Goal: Use online tool/utility: Utilize a website feature to perform a specific function

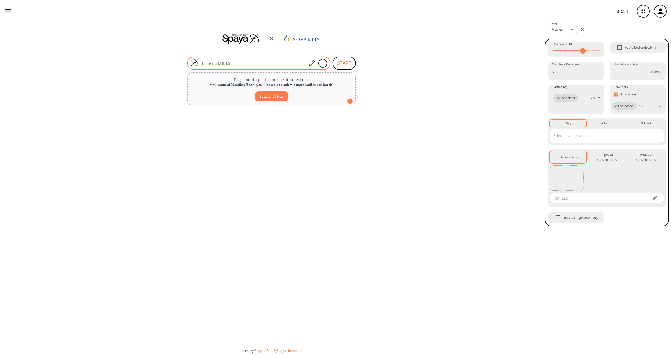
click at [245, 65] on input at bounding box center [253, 63] width 108 height 5
paste input "CC1=NN=C(C2=C(CCC3=CC=C(F)C=C3)N=C(C[C@@H](C)N3C=NC(O)=C3)C(C(N)=O)=C2C2=CC3=C(…"
type input "CC1=NN=C(C2=C(CCC3=CC=C(F)C=C3)N=C(C[C@@H](C)N3C=NC(O)=C3)C(C(N)=O)=C2C2=CC3=C(…"
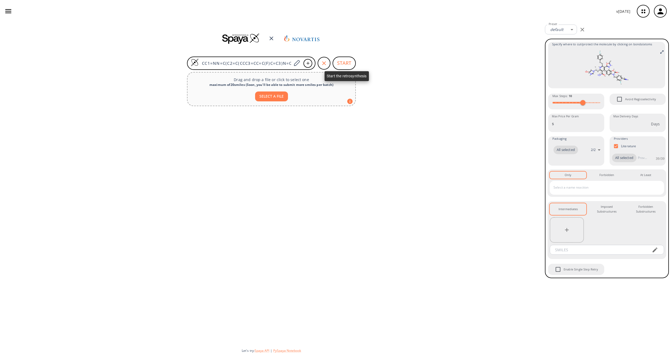
click at [347, 66] on button "START" at bounding box center [343, 63] width 23 height 13
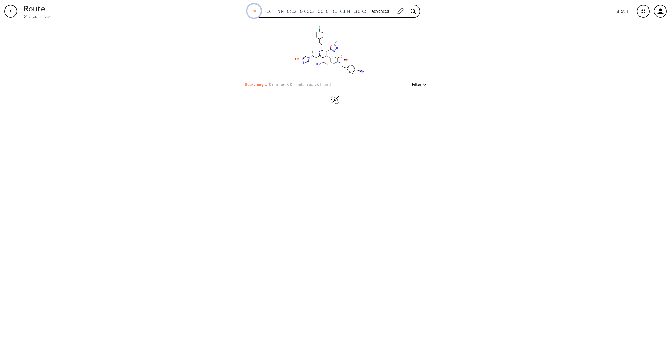
click at [21, 22] on div "Route / Job / 3730 0% CC1=NN=C(C2=C(CCC3=CC=C(F)C=C3)N=C(C[C@@H](C)N3C=NC(O)=C3…" at bounding box center [335, 11] width 671 height 22
click at [16, 13] on div "button" at bounding box center [10, 11] width 13 height 13
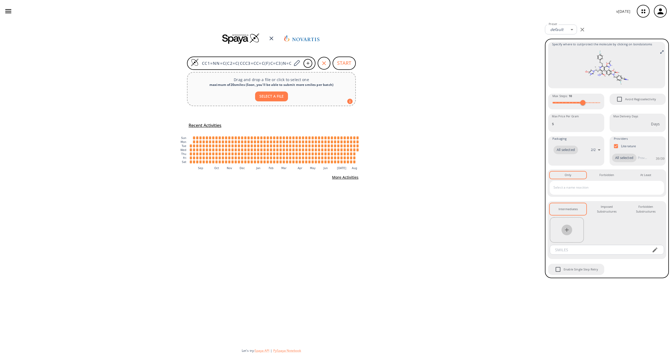
click at [565, 231] on icon "button" at bounding box center [566, 230] width 6 height 6
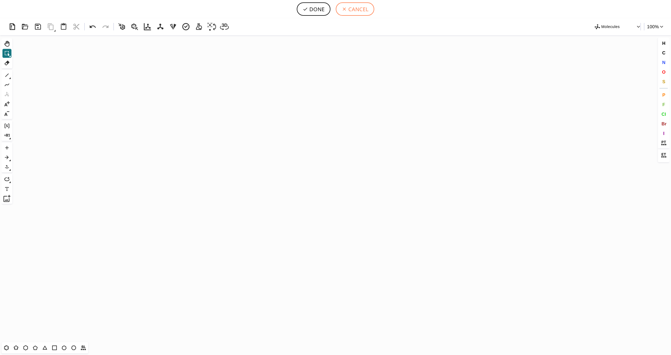
click at [358, 8] on button "CANCEL" at bounding box center [355, 8] width 38 height 13
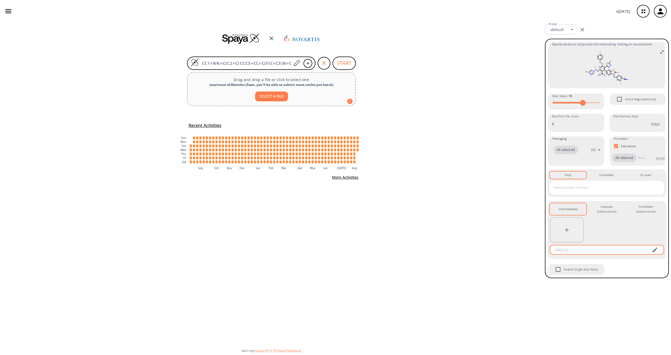
click at [568, 250] on input "text" at bounding box center [599, 250] width 96 height 10
paste input "CC1=NN=C(C2=C(CCC3=CC=C(F)C=C3)N=C(O)C(C(N)=O)=C2C2=CC3=C(C=C2)N(CC2=CC=C(C#N)C…"
type input "CC1=NN=C(C2=C(CCC3=CC=C(F)C=C3)N=C(O)C(C(N)=O)=C2C2=CC3=C(C=C2)N(CC2=CC=C(C#N)C…"
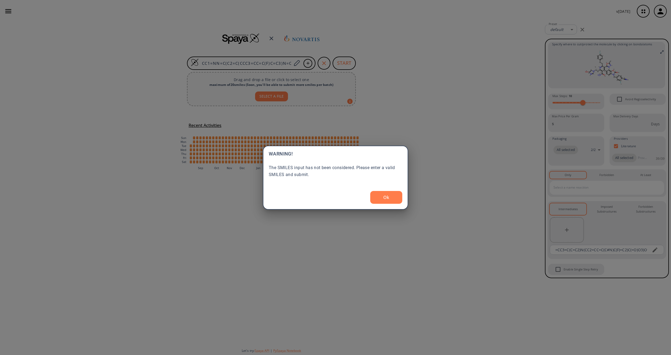
click at [602, 234] on body "v [DATE] [PERSON_NAME] [EMAIL_ADDRESS][PERSON_NAME][DOMAIN_NAME] Retrosynthesis…" at bounding box center [335, 177] width 671 height 355
click at [378, 196] on button "Ok" at bounding box center [386, 197] width 32 height 13
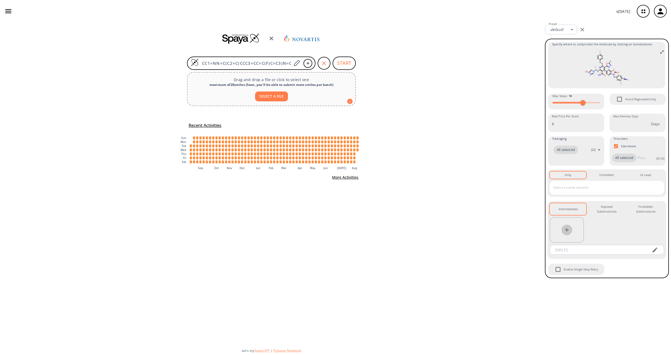
click at [568, 226] on button "button" at bounding box center [566, 230] width 11 height 11
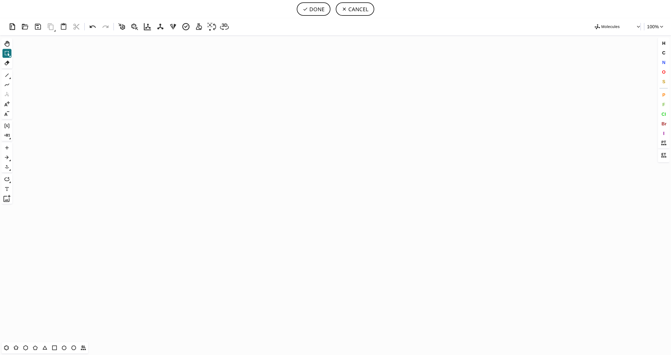
scroll to position [406, 2]
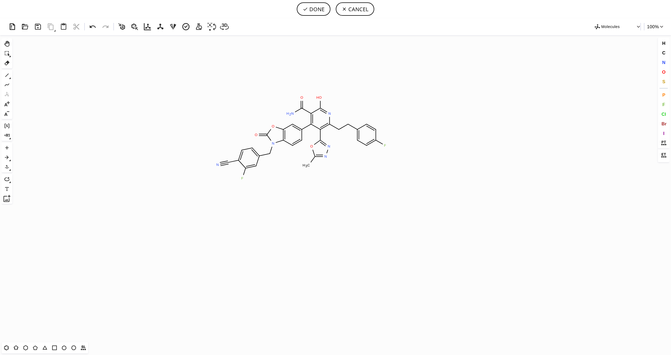
click at [302, 138] on icon at bounding box center [302, 134] width 0 height 11
click at [317, 10] on button "DONE" at bounding box center [314, 8] width 34 height 13
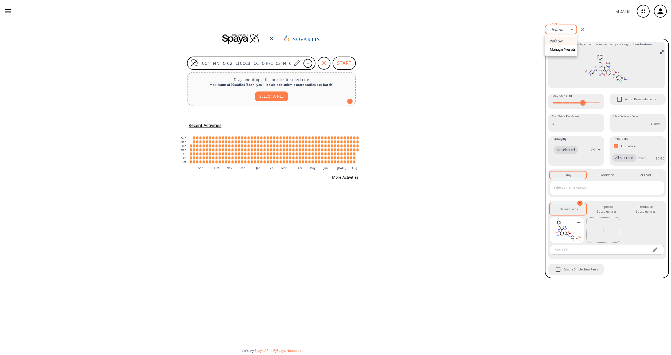
click at [552, 29] on body "v [DATE] [PERSON_NAME] [EMAIL_ADDRESS][PERSON_NAME][DOMAIN_NAME] Retrosynthesis…" at bounding box center [335, 177] width 671 height 355
click at [506, 38] on div at bounding box center [335, 177] width 671 height 355
click at [344, 68] on button "START" at bounding box center [343, 63] width 23 height 13
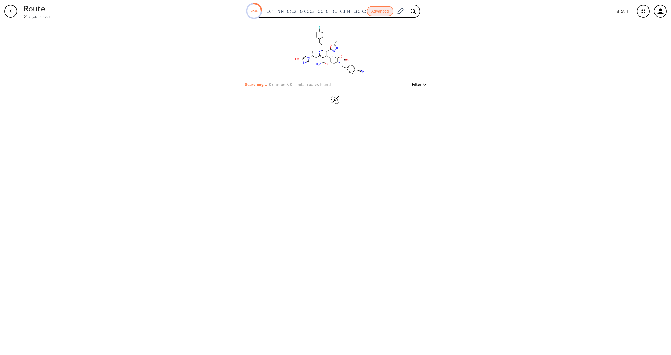
click at [419, 84] on button "Filter" at bounding box center [416, 84] width 17 height 4
click at [422, 67] on div at bounding box center [335, 177] width 671 height 355
click at [662, 10] on icon "button" at bounding box center [660, 11] width 9 height 9
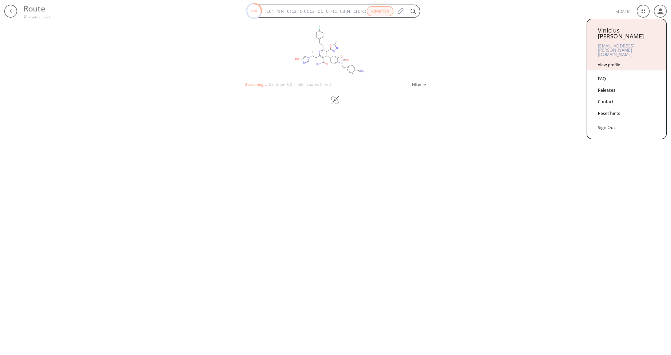
click at [603, 62] on link "View profile" at bounding box center [608, 64] width 22 height 5
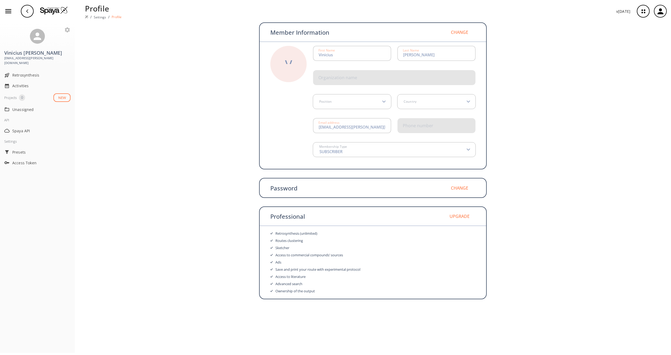
click at [297, 63] on div "V" at bounding box center [288, 64] width 36 height 36
click at [286, 64] on label "Select image" at bounding box center [288, 66] width 27 height 5
click at [0, 0] on input "Select image" at bounding box center [0, 0] width 0 height 0
click at [460, 32] on button "Change" at bounding box center [459, 32] width 32 height 13
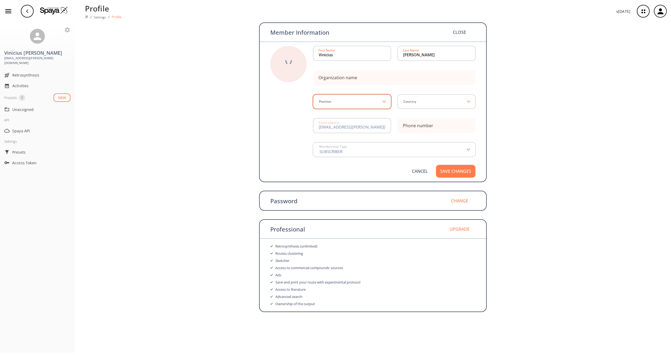
click at [364, 104] on input at bounding box center [350, 102] width 64 height 6
click at [338, 171] on div "Scientist" at bounding box center [352, 170] width 66 height 4
type input "Scientist"
click at [425, 105] on div "Country" at bounding box center [436, 102] width 78 height 14
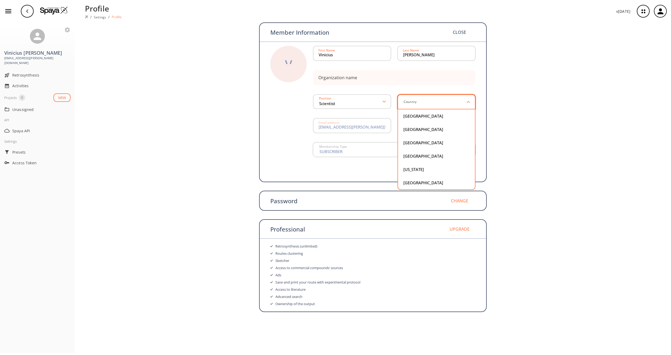
click at [425, 103] on input at bounding box center [435, 102] width 64 height 6
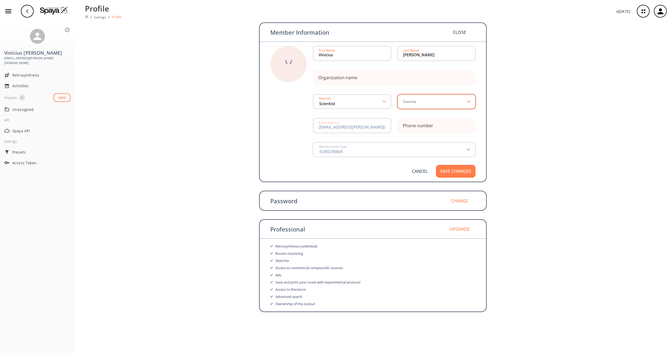
click at [425, 103] on input at bounding box center [435, 102] width 64 height 6
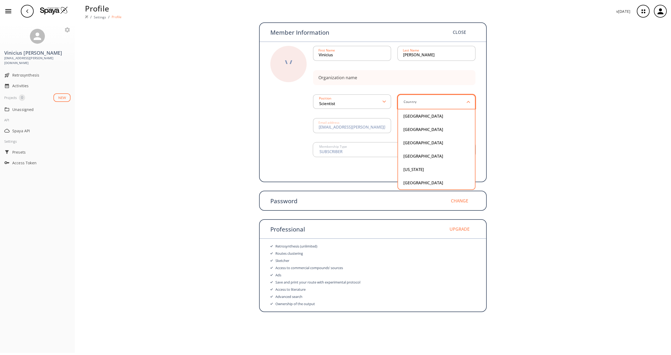
scroll to position [3083, 0]
click at [433, 181] on div "[GEOGRAPHIC_DATA]" at bounding box center [436, 183] width 66 height 4
type input "[GEOGRAPHIC_DATA]"
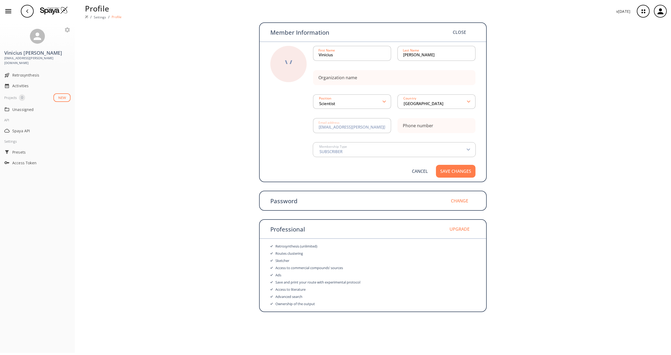
click at [285, 64] on label "Select image" at bounding box center [288, 66] width 27 height 5
click at [0, 0] on input "Select image" at bounding box center [0, 0] width 0 height 0
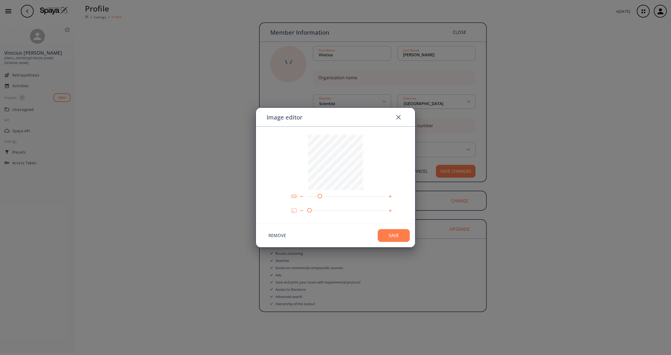
click at [291, 197] on img at bounding box center [293, 197] width 7 height 6
click at [293, 198] on img at bounding box center [293, 197] width 7 height 6
drag, startPoint x: 320, startPoint y: 197, endPoint x: 298, endPoint y: 203, distance: 23.1
click at [298, 203] on div "50 1" at bounding box center [335, 175] width 159 height 97
click at [295, 197] on img at bounding box center [293, 197] width 7 height 6
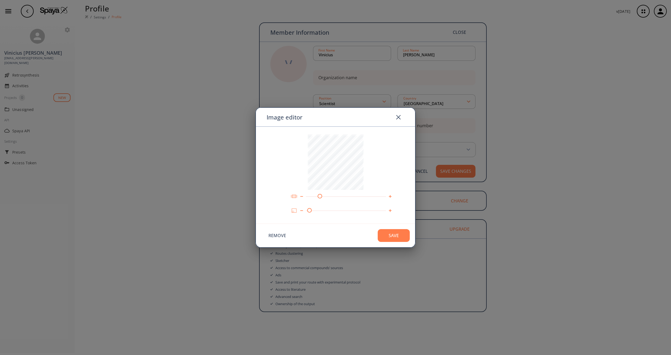
drag, startPoint x: 309, startPoint y: 197, endPoint x: 321, endPoint y: 197, distance: 12.0
click at [321, 197] on div "201" at bounding box center [319, 196] width 5 height 5
click at [321, 197] on div "221" at bounding box center [321, 196] width 5 height 5
click at [323, 197] on div "238" at bounding box center [323, 196] width 5 height 5
click at [310, 211] on div "1" at bounding box center [309, 210] width 5 height 5
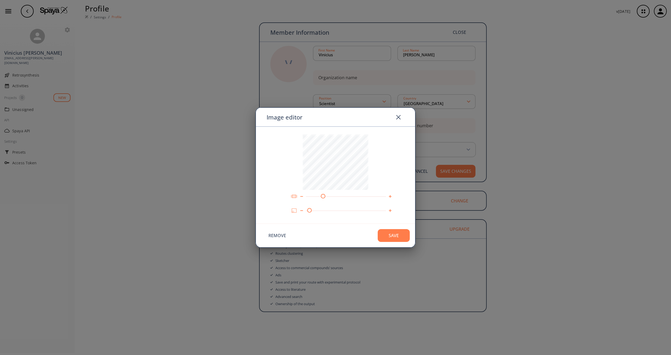
click at [390, 210] on img at bounding box center [389, 210] width 3 height 3
drag, startPoint x: 321, startPoint y: 197, endPoint x: 321, endPoint y: 205, distance: 7.8
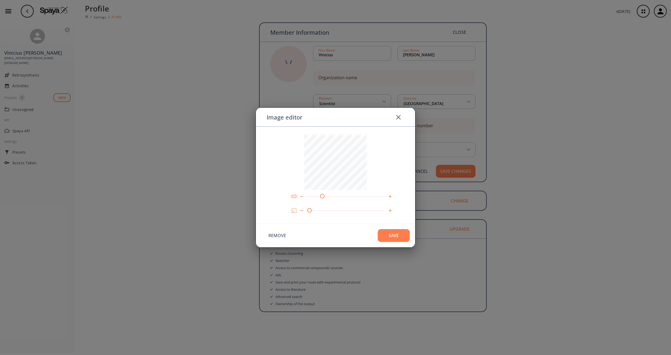
click at [321, 205] on div "228 1.04" at bounding box center [335, 177] width 67 height 82
click at [399, 118] on img at bounding box center [398, 117] width 12 height 12
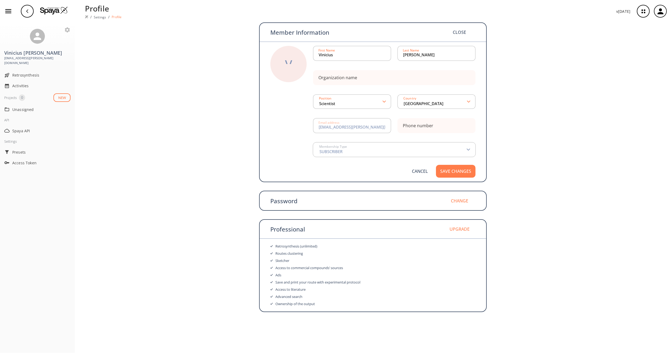
click at [289, 70] on div "V" at bounding box center [288, 64] width 7 height 12
click at [290, 60] on div "V" at bounding box center [288, 64] width 7 height 12
click at [289, 63] on div "V" at bounding box center [288, 64] width 7 height 12
click at [286, 67] on label "Select image" at bounding box center [288, 66] width 27 height 5
click at [0, 0] on input "Select image" at bounding box center [0, 0] width 0 height 0
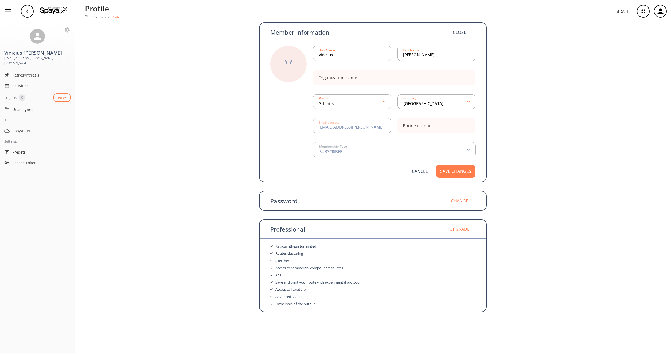
click at [292, 66] on label "Select image" at bounding box center [288, 66] width 27 height 5
click at [0, 0] on input "Select image" at bounding box center [0, 0] width 0 height 0
click at [460, 171] on button "Save changes" at bounding box center [456, 171] width 40 height 13
click at [389, 80] on input at bounding box center [393, 77] width 151 height 11
type input "Novartis"
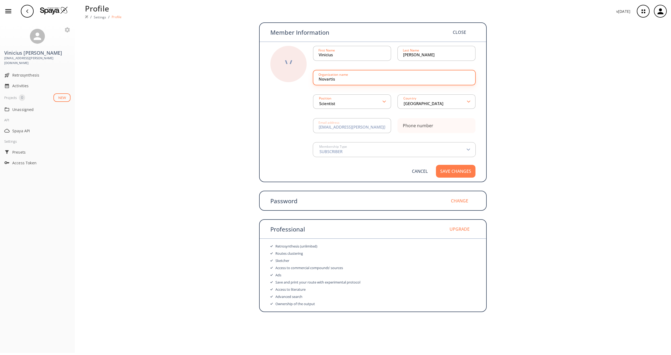
click at [458, 171] on button "Save changes" at bounding box center [456, 171] width 40 height 13
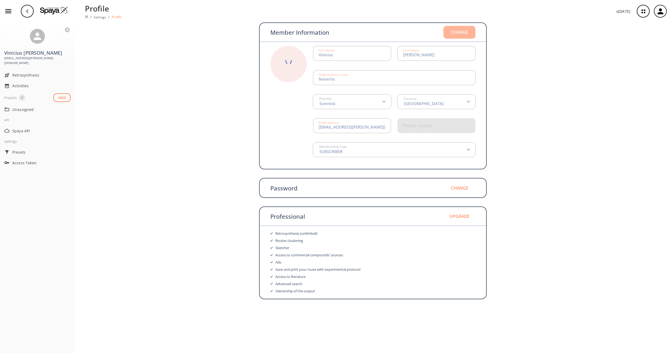
click at [462, 33] on button "Change" at bounding box center [459, 32] width 32 height 13
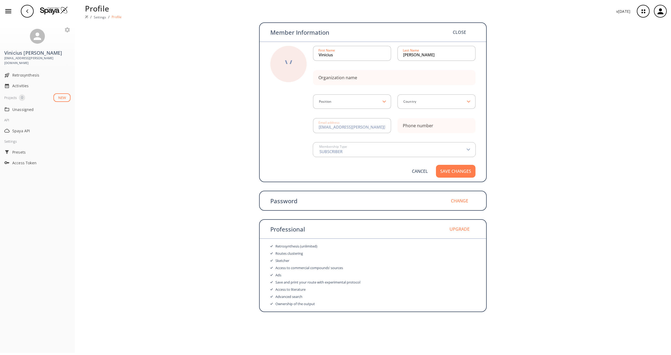
click at [287, 61] on div "V" at bounding box center [288, 64] width 7 height 12
click at [288, 64] on label "Select image" at bounding box center [288, 66] width 27 height 5
click at [0, 0] on input "Select image" at bounding box center [0, 0] width 0 height 0
click at [289, 64] on label "Select image" at bounding box center [288, 66] width 27 height 5
click at [0, 0] on input "Select image" at bounding box center [0, 0] width 0 height 0
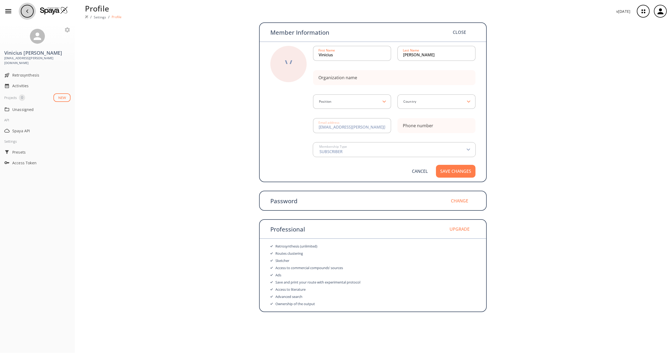
click at [30, 14] on div "button" at bounding box center [27, 11] width 13 height 13
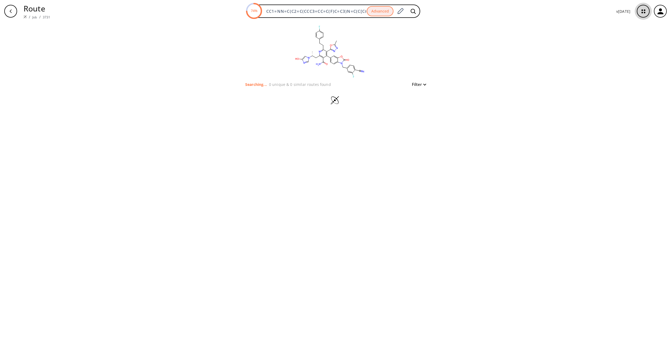
click at [644, 10] on icon "button" at bounding box center [642, 11] width 3 height 3
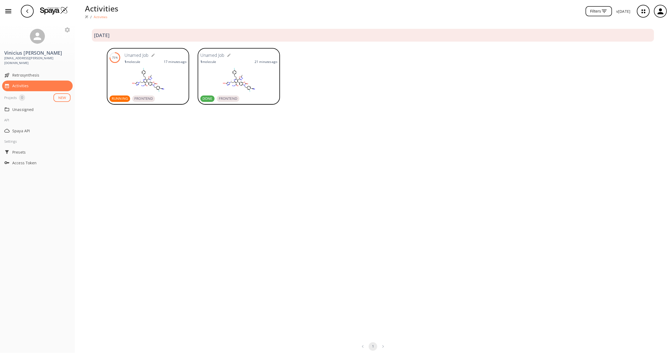
click at [231, 84] on rect at bounding box center [238, 80] width 77 height 27
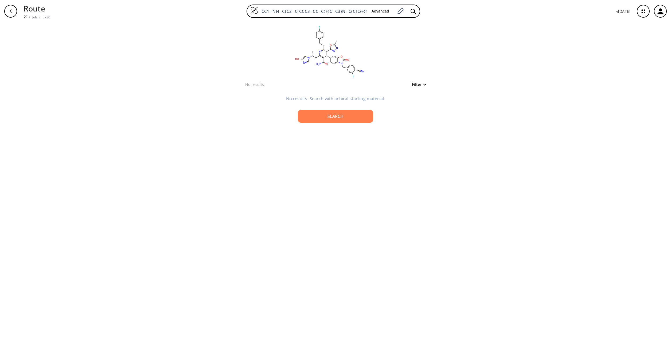
click at [13, 12] on div "button" at bounding box center [10, 11] width 13 height 13
